Goal: Task Accomplishment & Management: Manage account settings

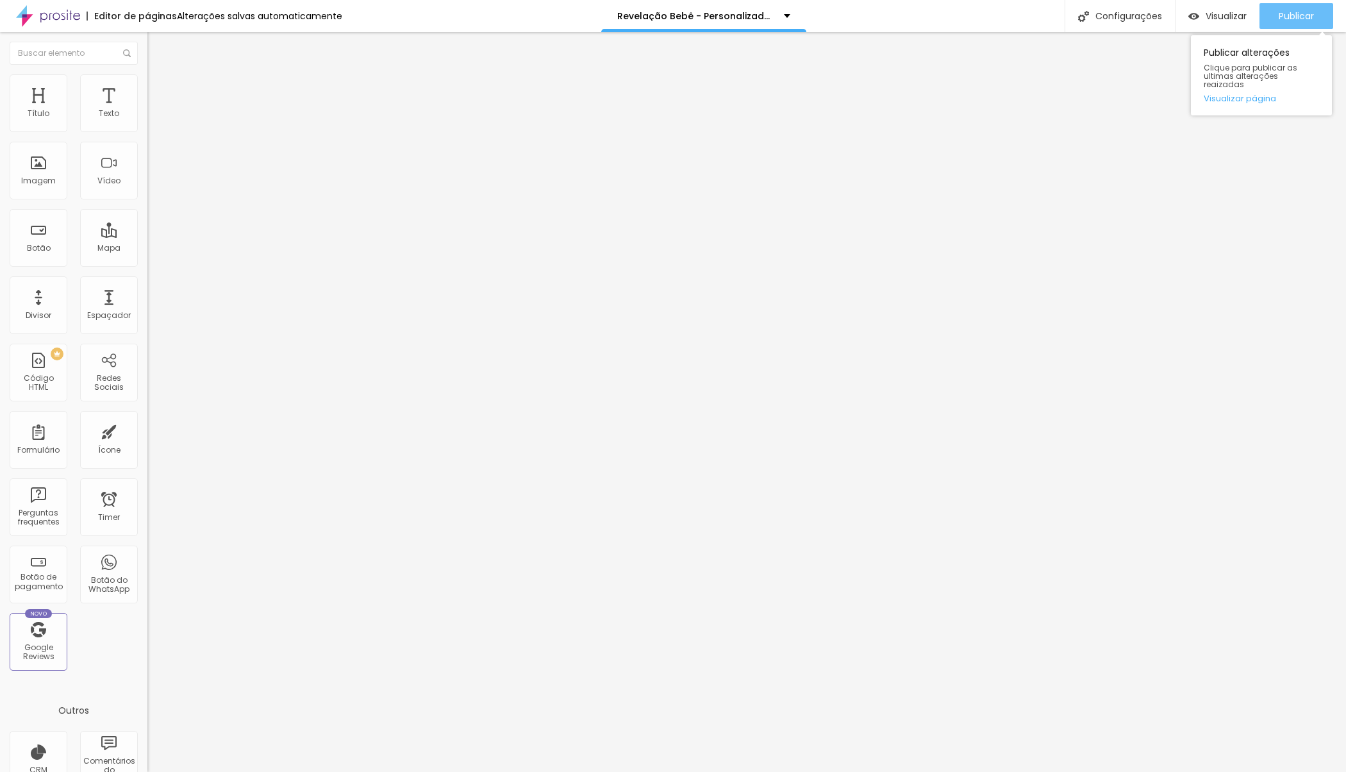
click at [756, 22] on button "Publicar" at bounding box center [1296, 16] width 74 height 26
click at [756, 8] on button "Publicar" at bounding box center [1296, 16] width 74 height 26
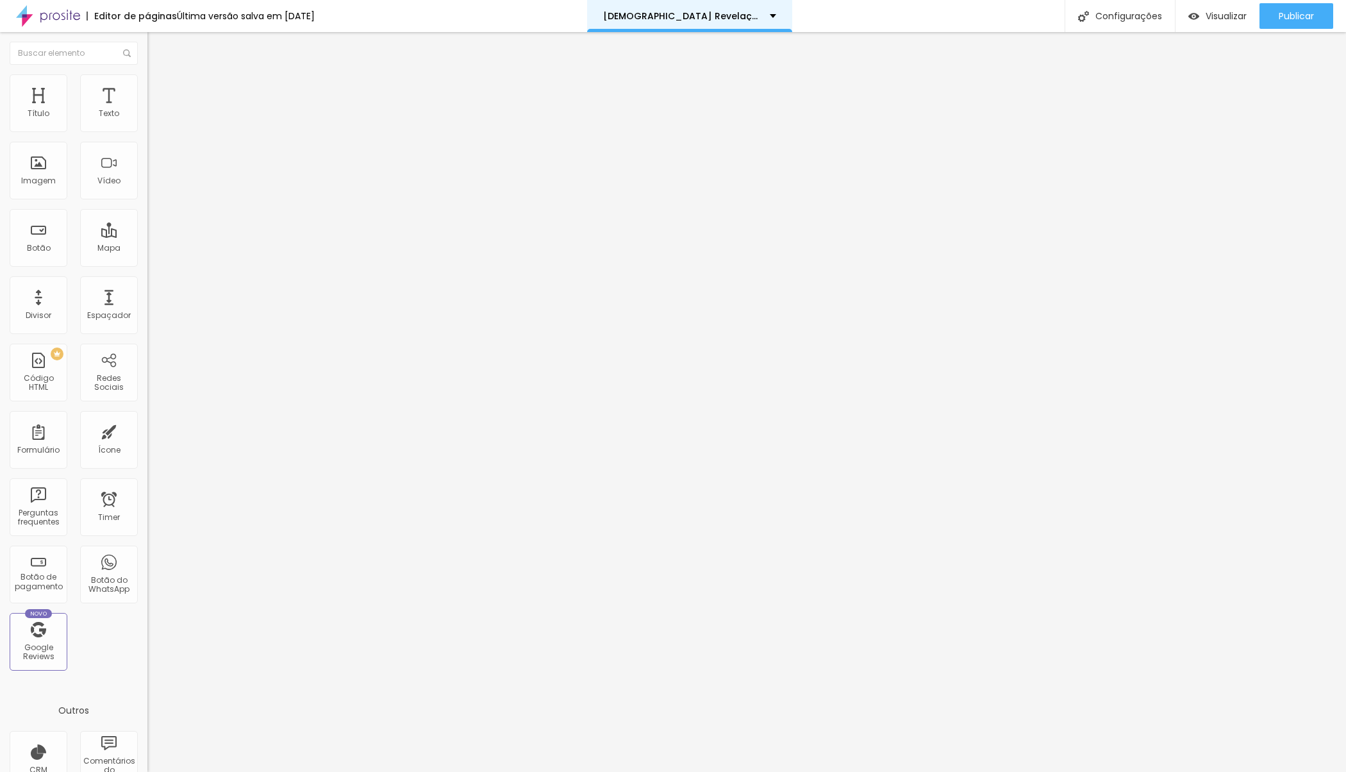
click at [756, 16] on div "Chá Revelação - 2023 I" at bounding box center [689, 16] width 173 height 9
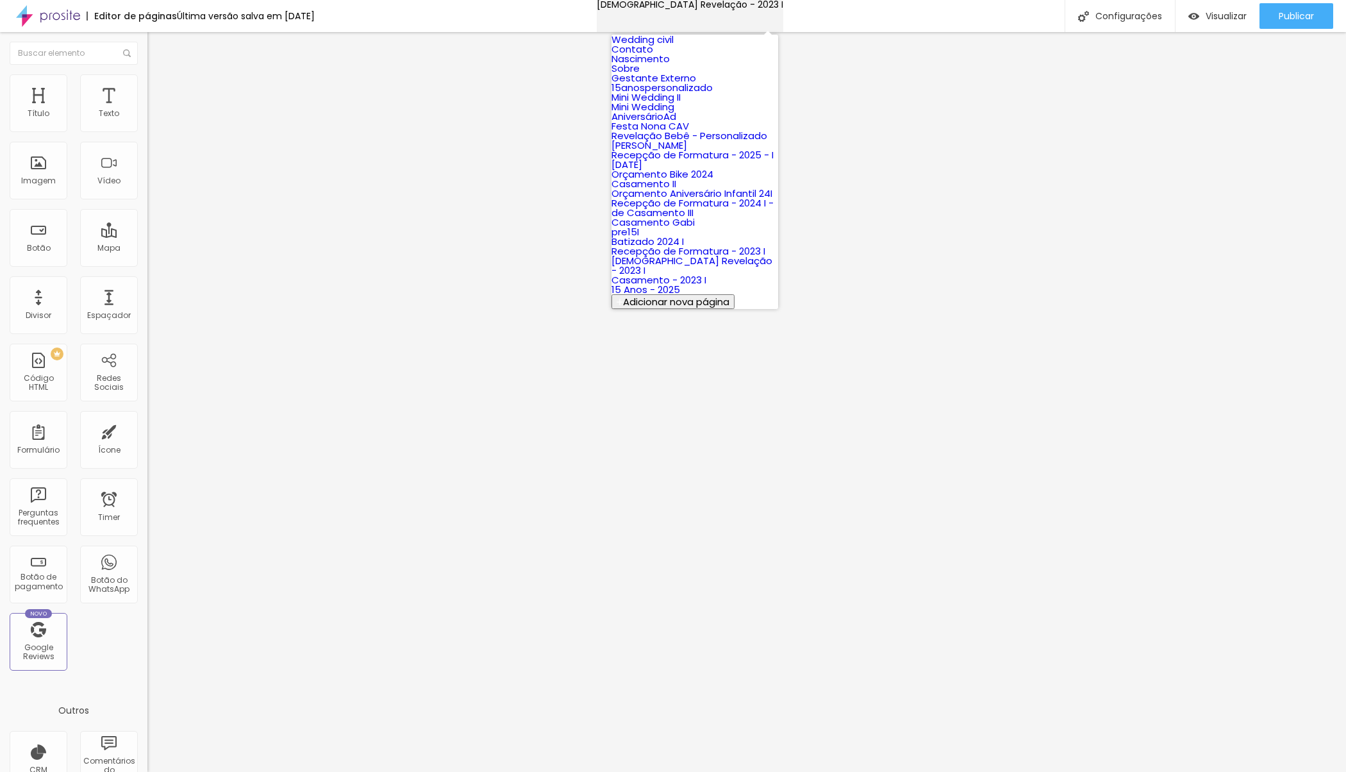
click at [756, 9] on div "Chá Revelação - 2023 I" at bounding box center [690, 4] width 186 height 9
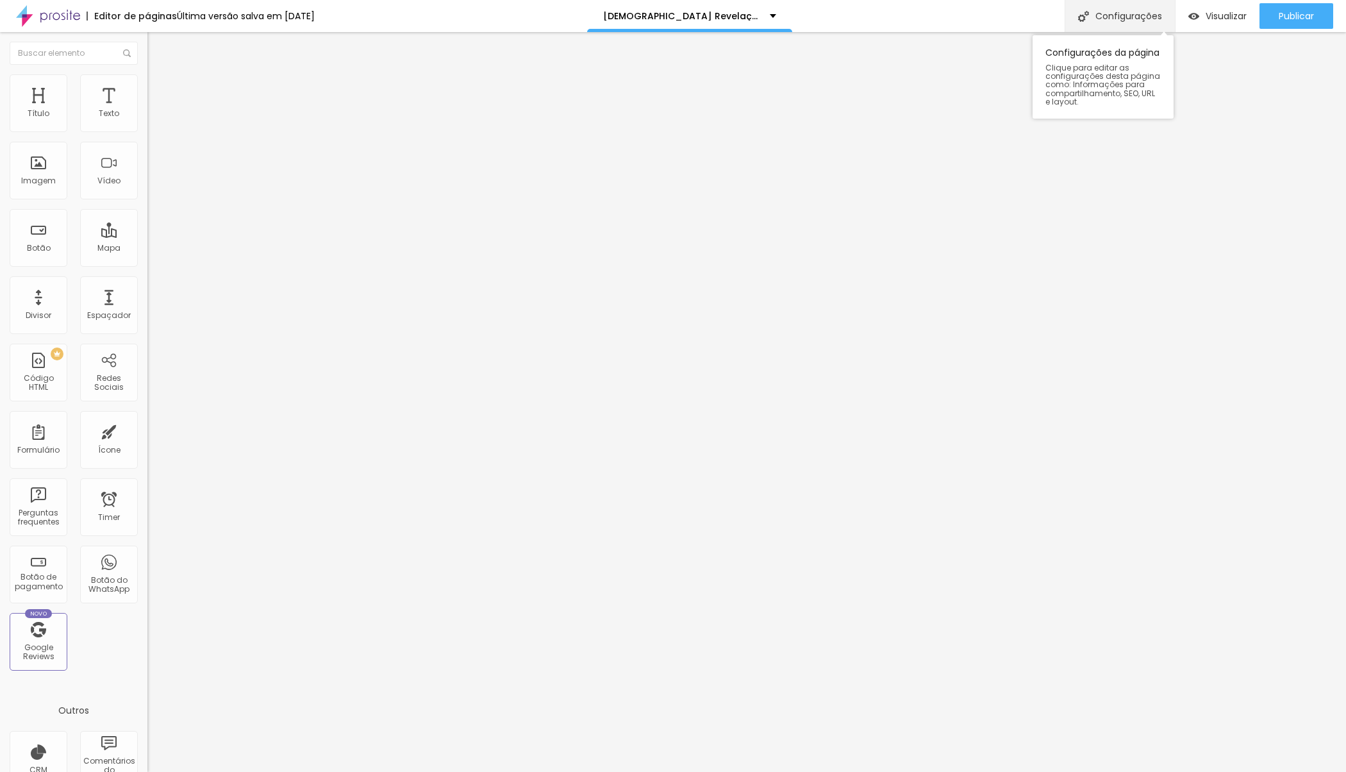
click at [1089, 18] on div "Configurações" at bounding box center [1119, 16] width 110 height 32
type input "/cha-revelacao-"
type input "Chá-Revelação -"
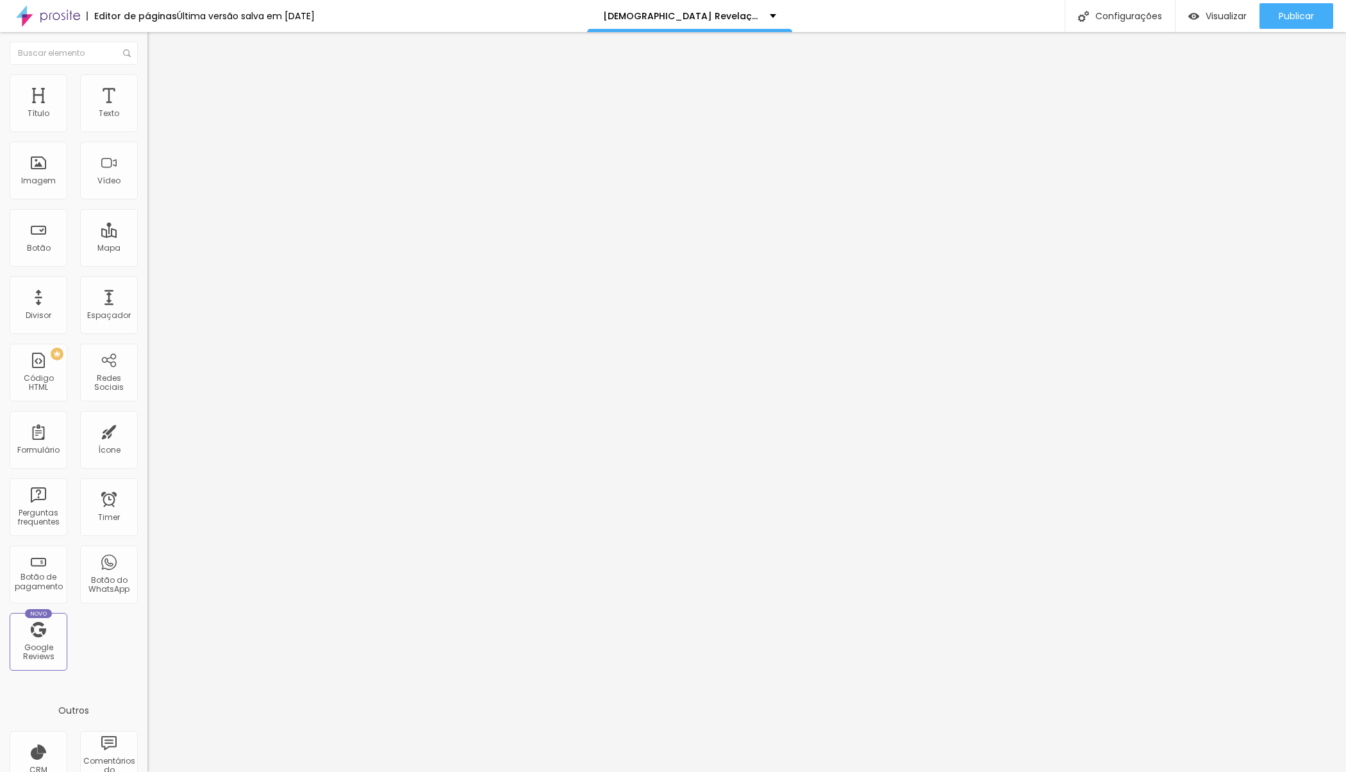
click at [903, 771] on div at bounding box center [673, 785] width 1346 height 12
click at [1279, 11] on span "Publicar" at bounding box center [1295, 16] width 35 height 10
